Goal: Task Accomplishment & Management: Use online tool/utility

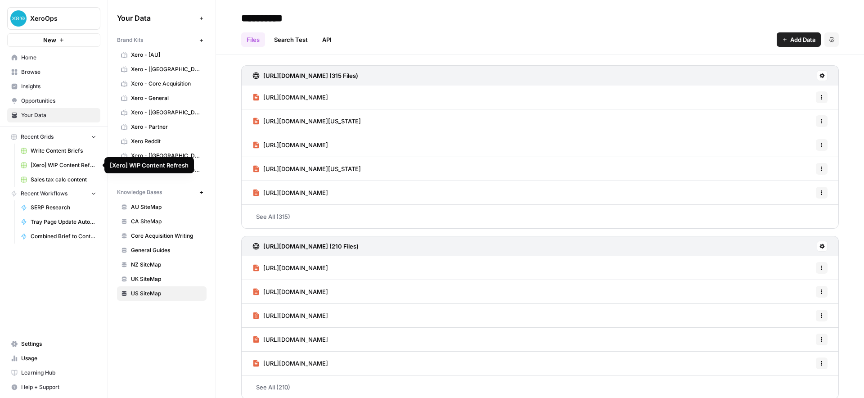
click at [70, 160] on link "[Xero] WIP Content Refresh" at bounding box center [59, 165] width 84 height 14
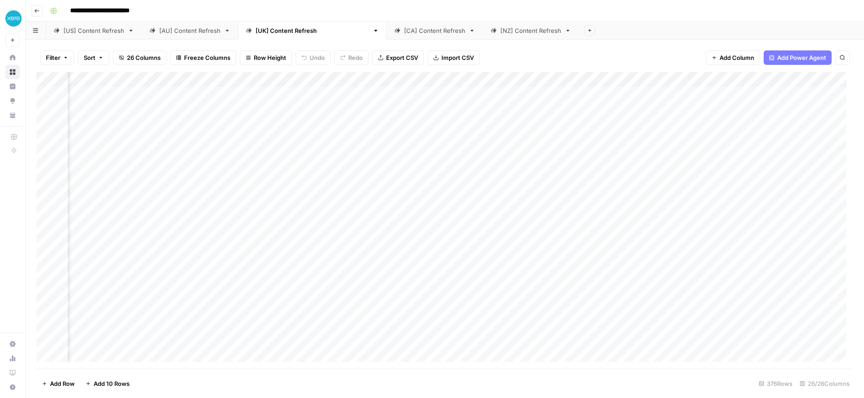
scroll to position [0, 594]
click at [451, 93] on div "Add Column" at bounding box center [444, 220] width 817 height 297
click at [440, 110] on div "Add Column" at bounding box center [444, 220] width 817 height 297
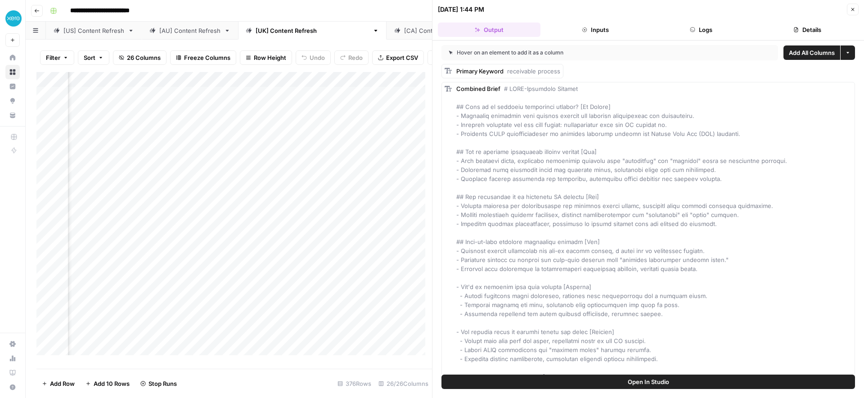
click at [857, 7] on button "Close" at bounding box center [853, 10] width 12 height 12
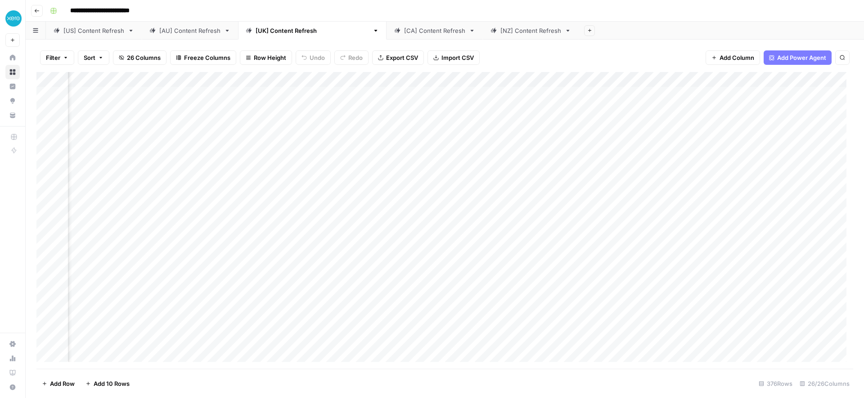
scroll to position [0, 721]
click at [70, 31] on div "[US] Content Refresh" at bounding box center [93, 30] width 61 height 9
click at [275, 32] on div "[UK] Content Refresh" at bounding box center [312, 30] width 113 height 9
click at [445, 108] on div "Add Column" at bounding box center [444, 220] width 817 height 297
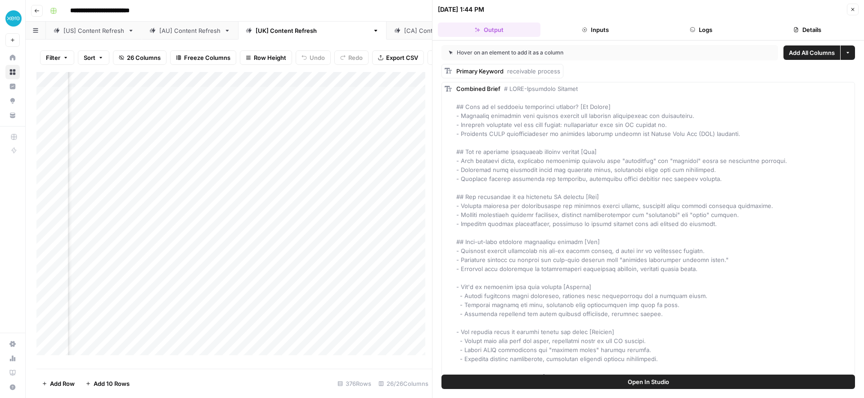
click at [851, 9] on icon "button" at bounding box center [852, 9] width 5 height 5
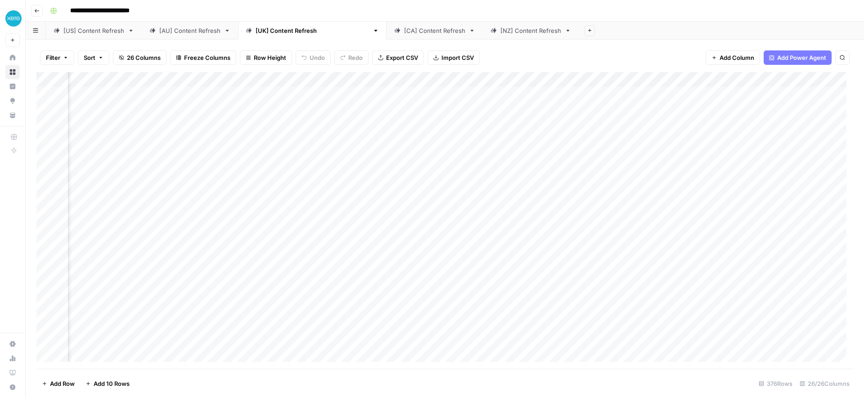
scroll to position [0, 859]
click at [500, 110] on div "Add Column" at bounding box center [444, 220] width 817 height 297
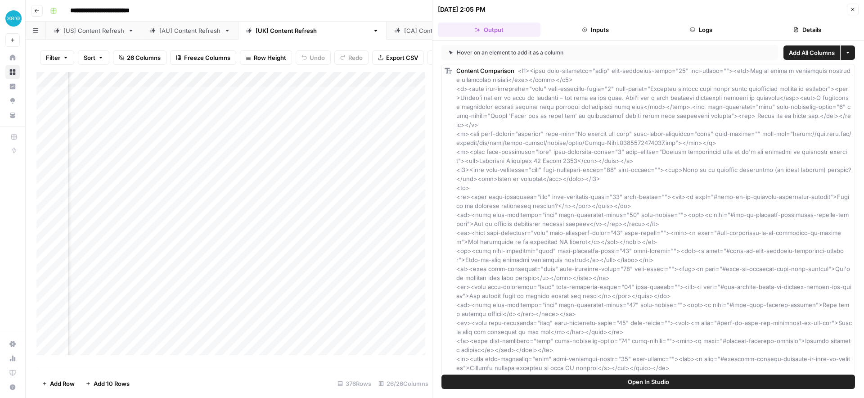
click at [857, 5] on button "Close" at bounding box center [853, 10] width 12 height 12
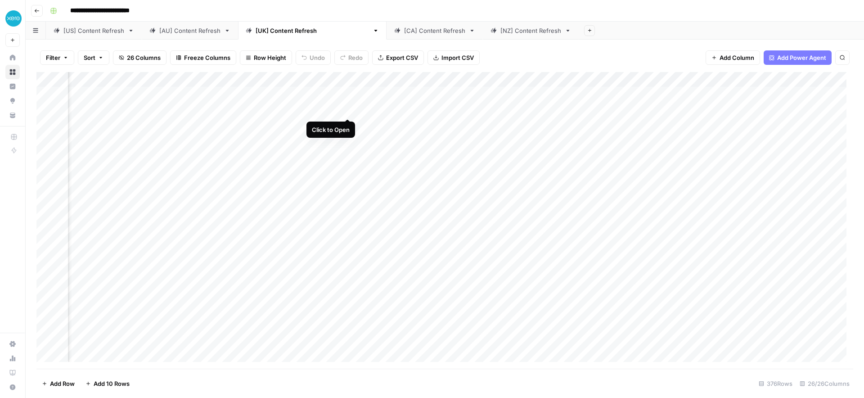
scroll to position [0, 611]
click at [593, 110] on div "Add Column" at bounding box center [444, 220] width 817 height 297
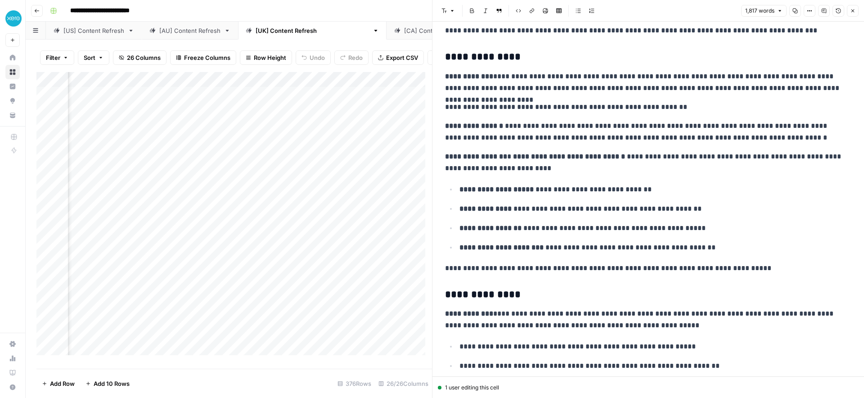
scroll to position [1749, 0]
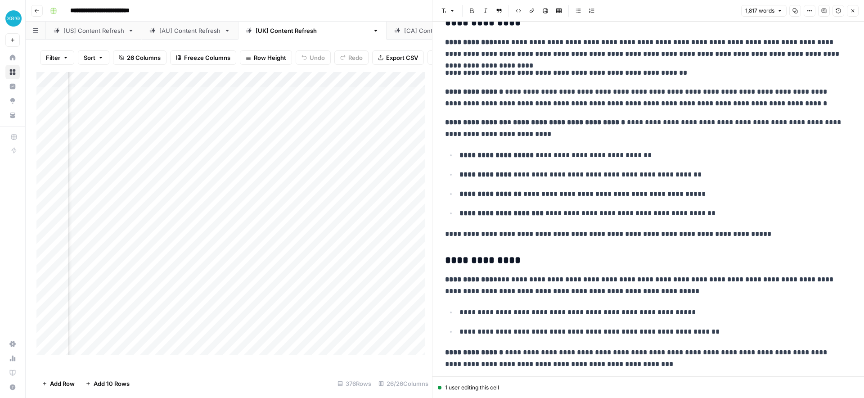
click at [855, 13] on icon "button" at bounding box center [852, 10] width 5 height 5
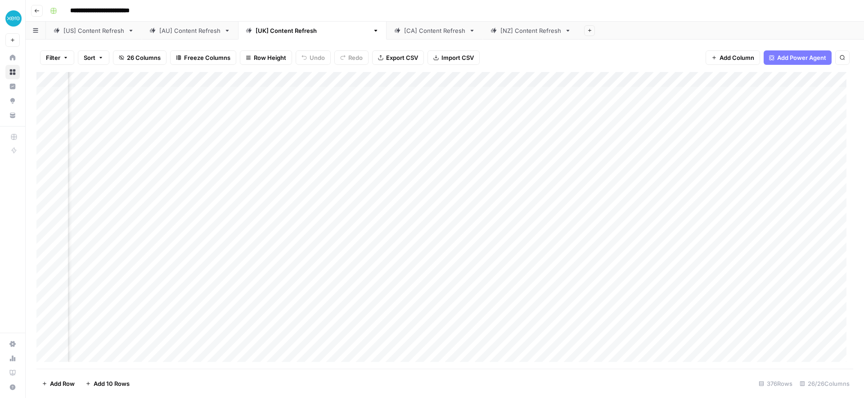
scroll to position [0, 803]
click at [403, 110] on div "Add Column" at bounding box center [444, 220] width 817 height 297
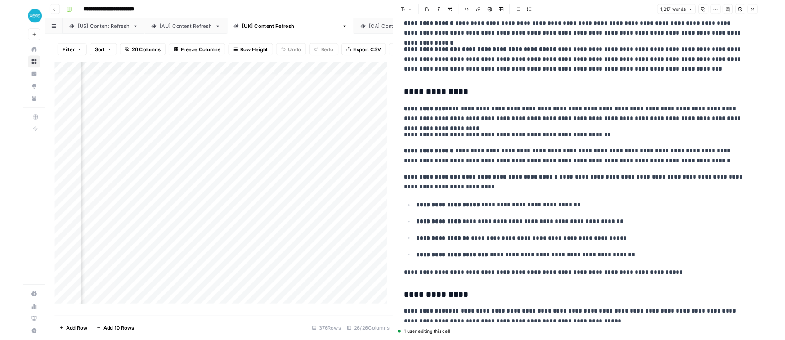
scroll to position [1682, 0]
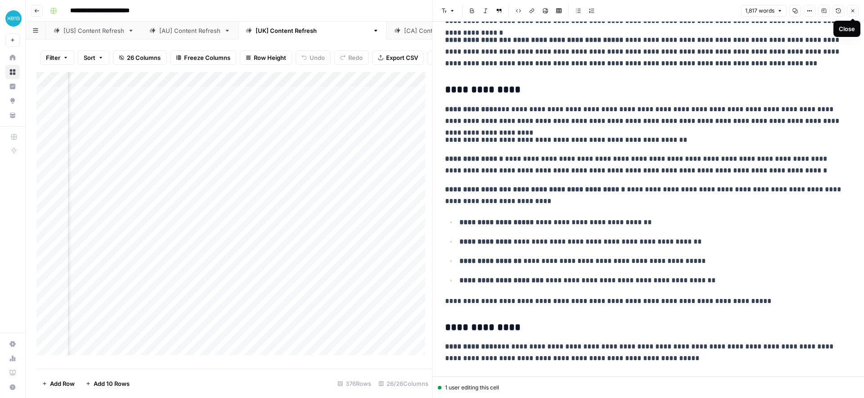
click at [855, 14] on button "Close" at bounding box center [853, 11] width 12 height 12
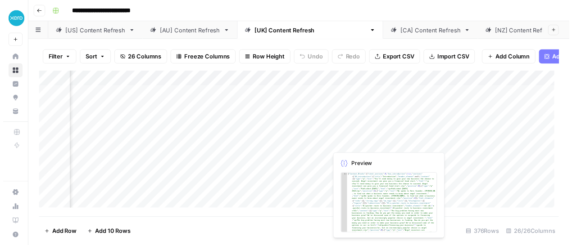
scroll to position [0, 1045]
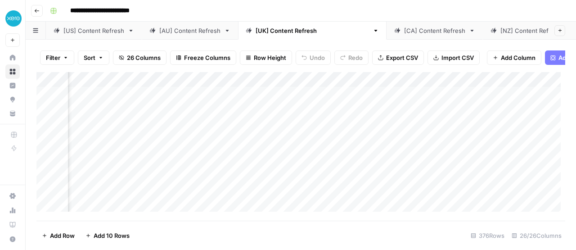
click at [311, 97] on div "Add Column" at bounding box center [300, 144] width 529 height 144
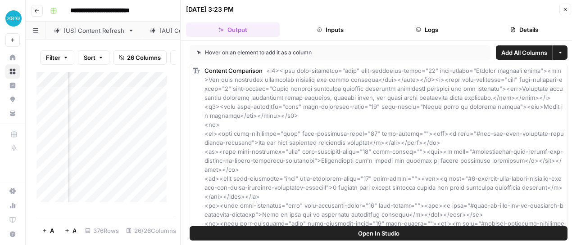
click at [566, 12] on icon "button" at bounding box center [564, 9] width 5 height 5
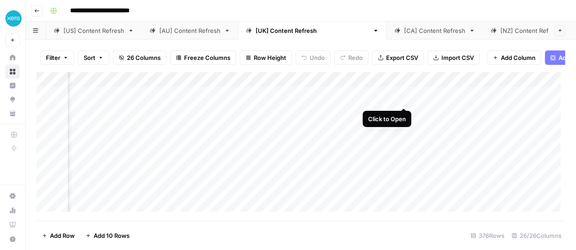
click at [403, 95] on div "Add Column" at bounding box center [300, 144] width 529 height 144
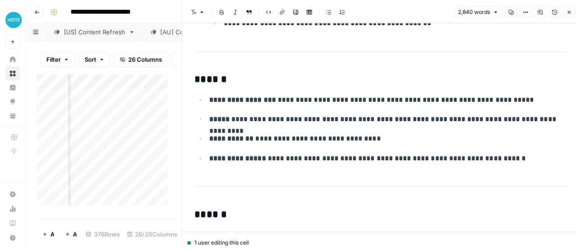
scroll to position [1332, 0]
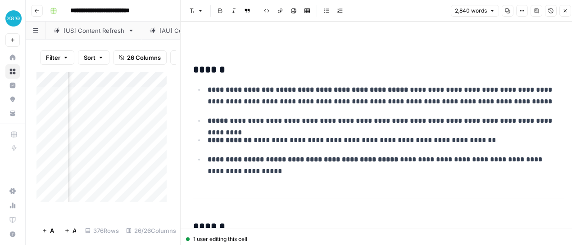
click at [564, 10] on icon "button" at bounding box center [564, 10] width 5 height 5
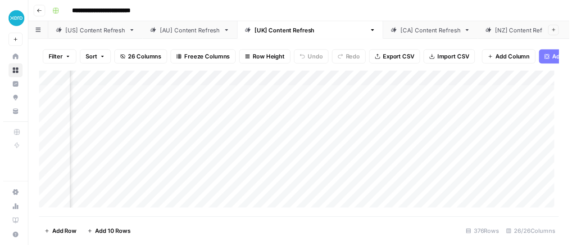
scroll to position [0, 745]
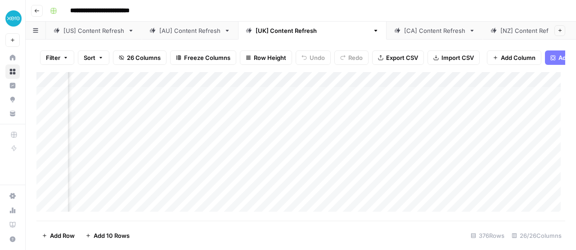
click at [188, 100] on div "Add Column" at bounding box center [300, 144] width 529 height 144
click at [495, 97] on div "Add Column" at bounding box center [300, 144] width 529 height 144
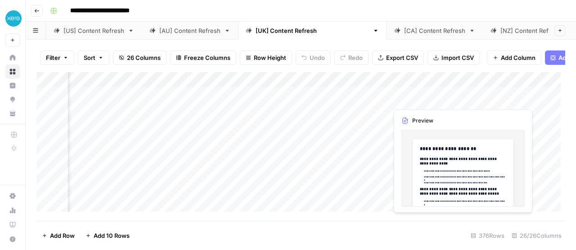
click at [433, 96] on div "Add Column" at bounding box center [300, 144] width 529 height 144
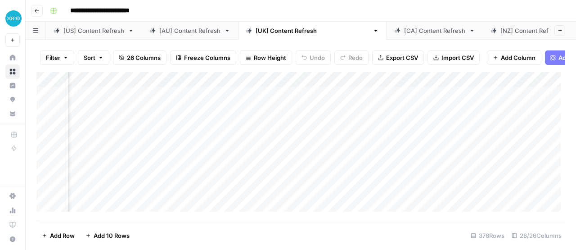
click at [456, 98] on div "Add Column" at bounding box center [300, 144] width 529 height 144
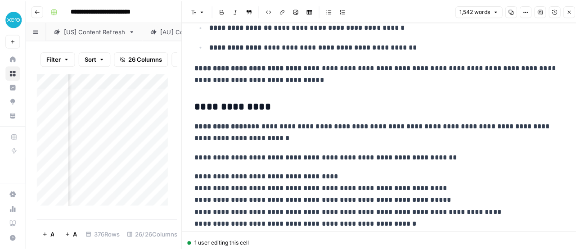
scroll to position [1830, 0]
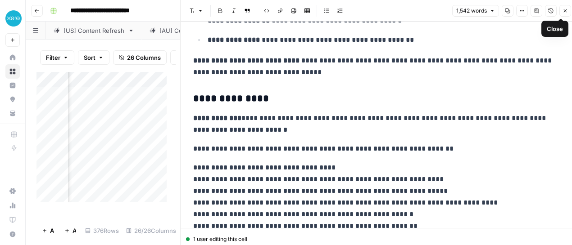
click at [567, 13] on icon "button" at bounding box center [564, 10] width 5 height 5
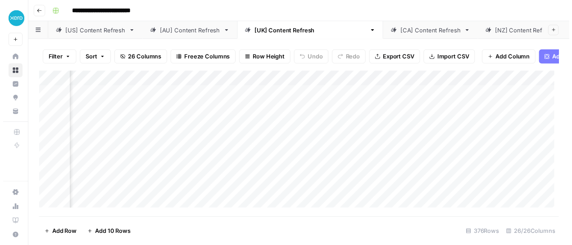
scroll to position [0, 1247]
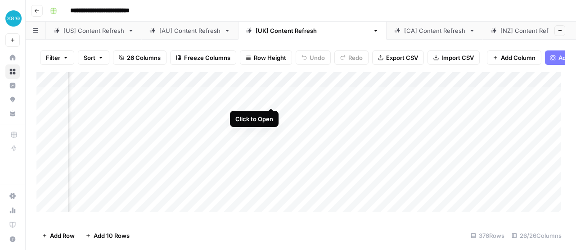
click at [272, 96] on div "Add Column" at bounding box center [300, 144] width 529 height 144
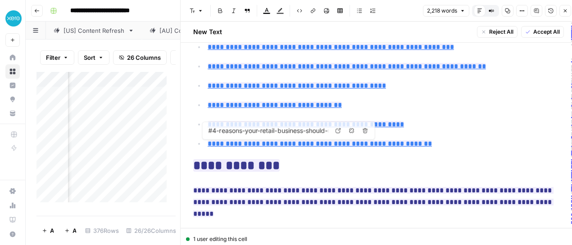
scroll to position [225, 0]
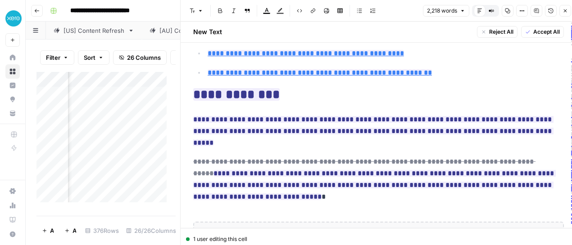
click at [568, 9] on button "Close" at bounding box center [565, 11] width 12 height 12
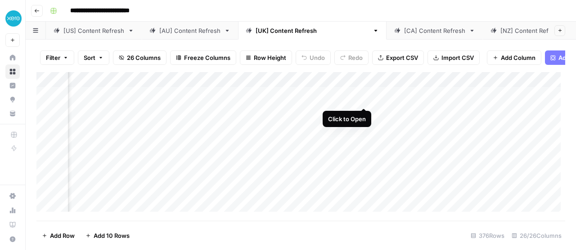
click at [364, 98] on div "Add Column" at bounding box center [300, 144] width 529 height 144
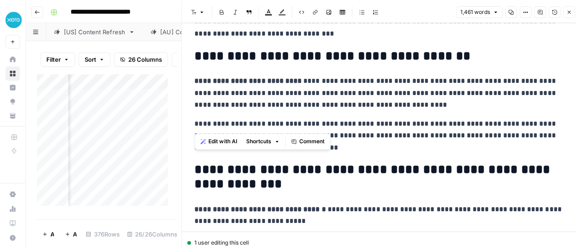
scroll to position [367, 0]
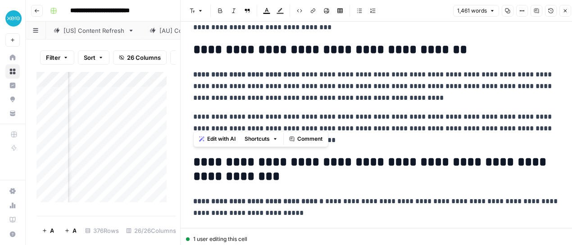
click at [563, 12] on icon "button" at bounding box center [564, 10] width 5 height 5
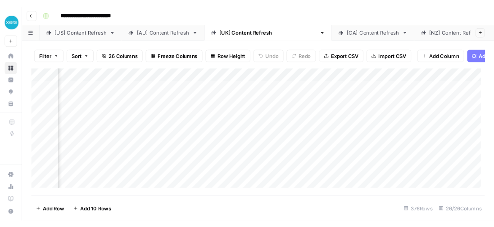
scroll to position [0, 1093]
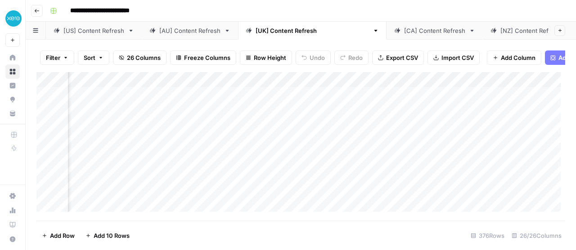
click at [256, 84] on div "Add Column" at bounding box center [300, 144] width 529 height 144
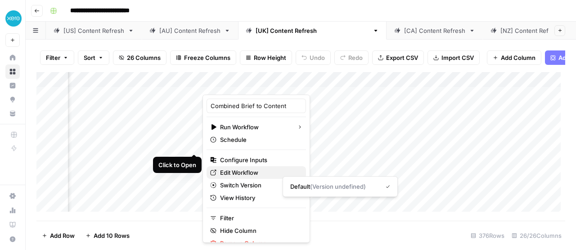
click at [242, 175] on span "Edit Workflow" at bounding box center [259, 172] width 79 height 9
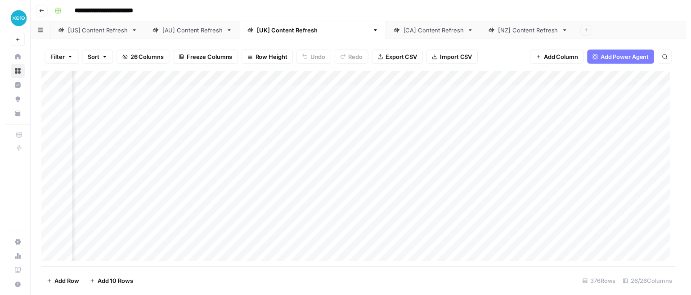
scroll to position [0, 689]
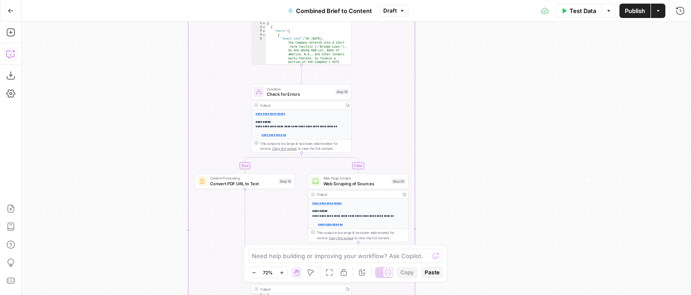
click at [12, 58] on icon "button" at bounding box center [10, 54] width 9 height 9
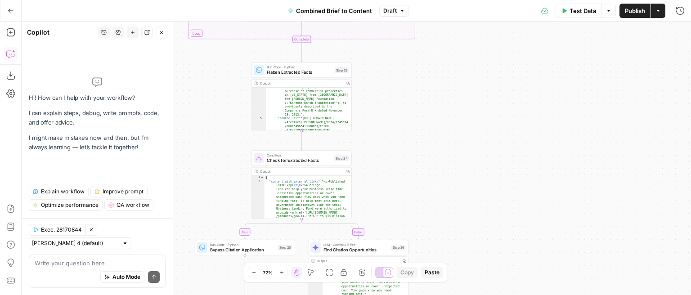
scroll to position [52, 0]
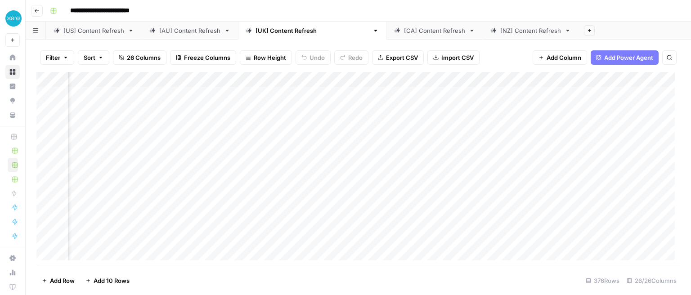
scroll to position [0, 1047]
click at [565, 93] on div "Add Column" at bounding box center [358, 169] width 644 height 194
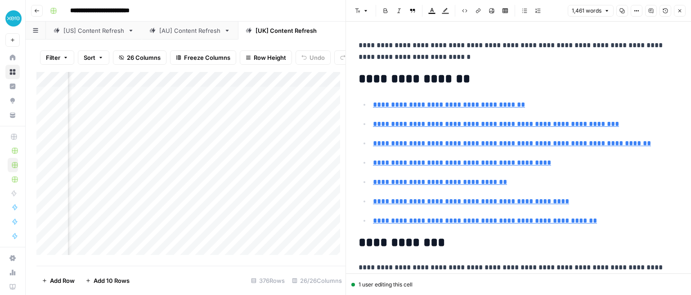
click at [679, 7] on button "Close" at bounding box center [680, 11] width 12 height 12
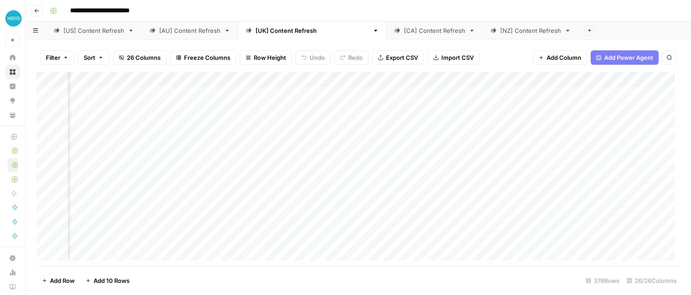
scroll to position [0, 866]
click at [341, 93] on div "Add Column" at bounding box center [358, 169] width 644 height 194
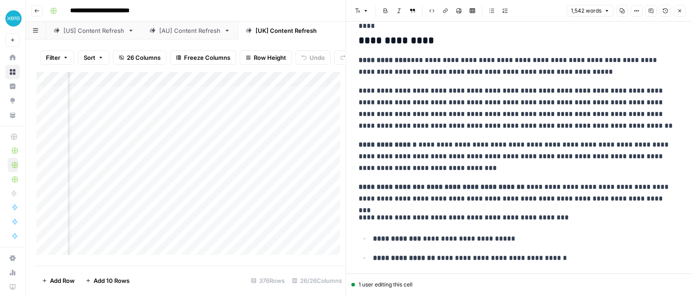
scroll to position [1661, 0]
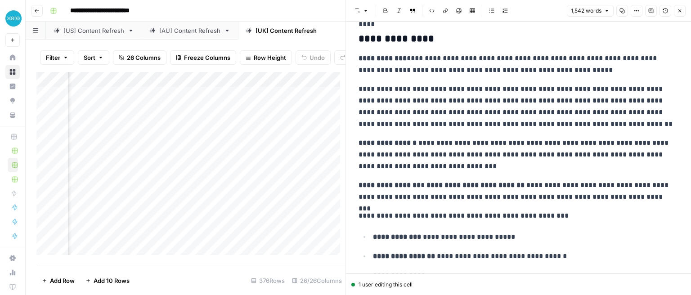
click at [678, 13] on icon "button" at bounding box center [679, 10] width 5 height 5
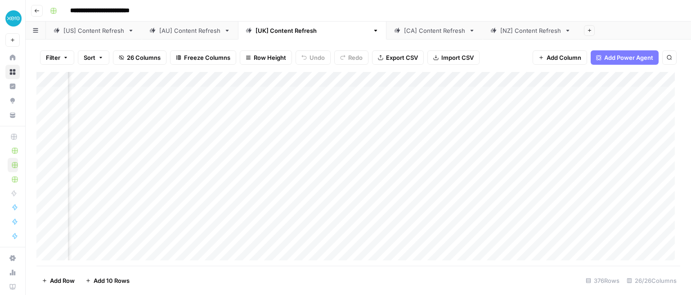
scroll to position [0, 1116]
click at [330, 96] on div "Add Column" at bounding box center [358, 169] width 644 height 194
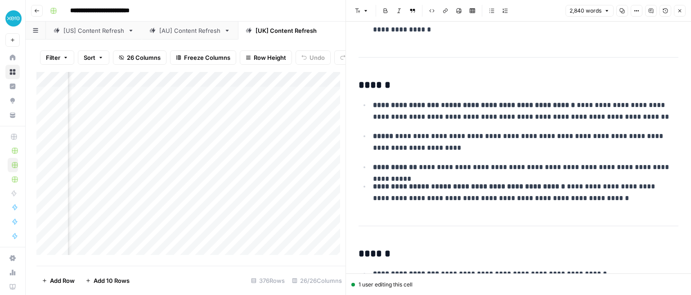
scroll to position [567, 0]
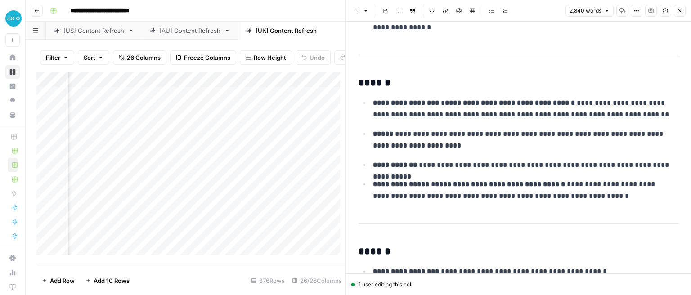
drag, startPoint x: 684, startPoint y: 8, endPoint x: 661, endPoint y: 17, distance: 24.7
click at [684, 8] on button "Close" at bounding box center [680, 11] width 12 height 12
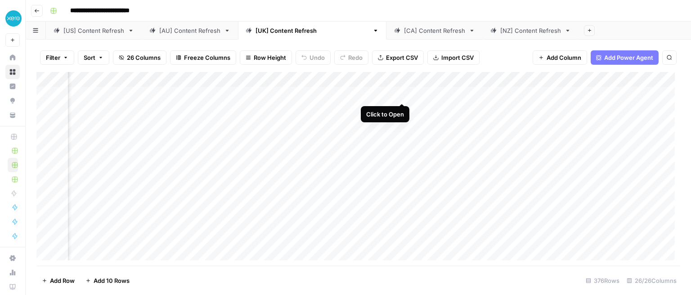
click at [402, 94] on div "Add Column" at bounding box center [358, 169] width 644 height 194
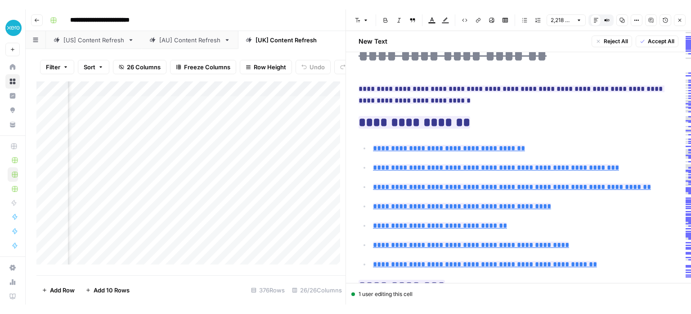
scroll to position [76, 0]
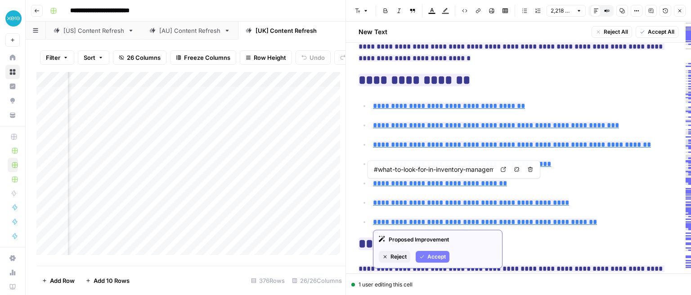
type input "#4-reasons-your-retail-business-should-use-cloud-inventory-management-software"
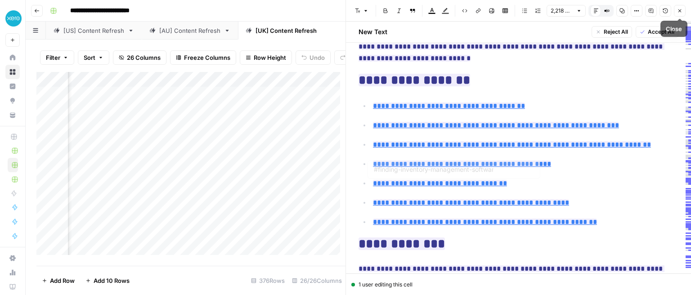
type input "#4-reasons-your-retail-business-should-use-cloud-inventory-management-software"
click at [680, 13] on icon "button" at bounding box center [679, 10] width 5 height 5
